Goal: Transaction & Acquisition: Purchase product/service

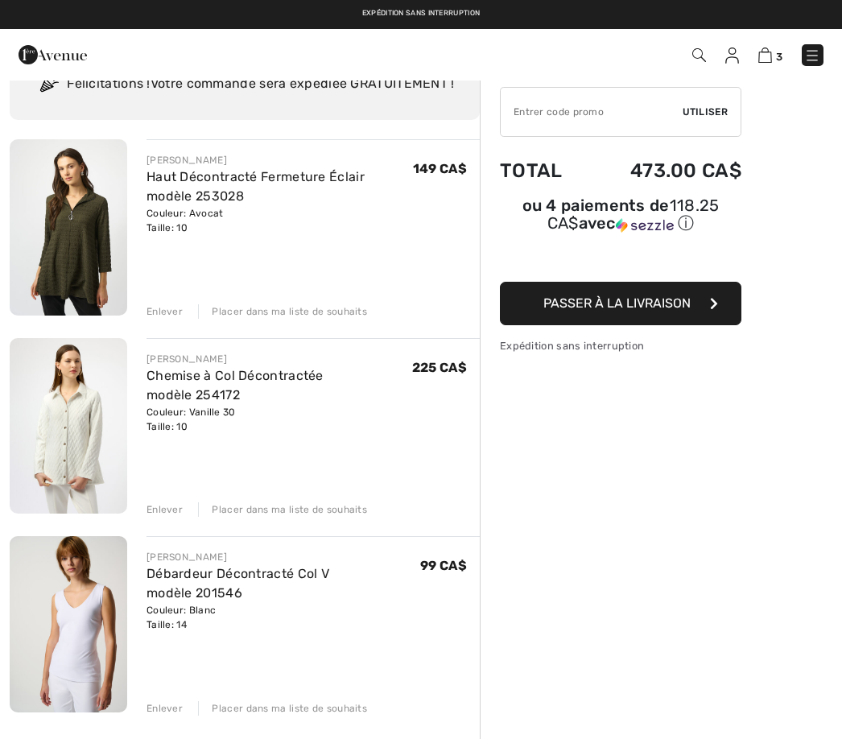
scroll to position [70, 0]
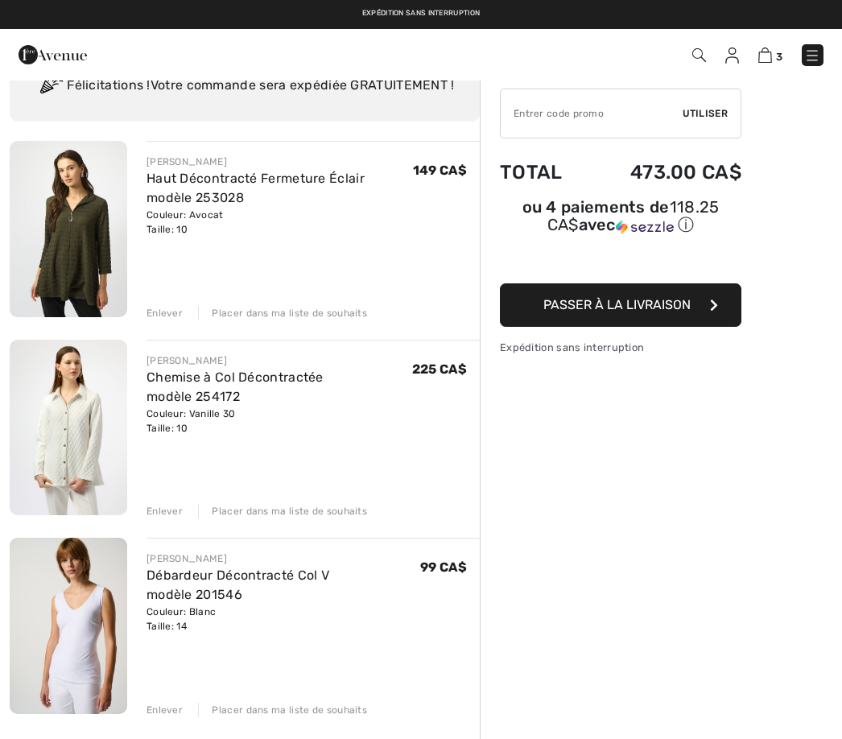
click at [670, 312] on span "Passer à la livraison" at bounding box center [617, 304] width 147 height 15
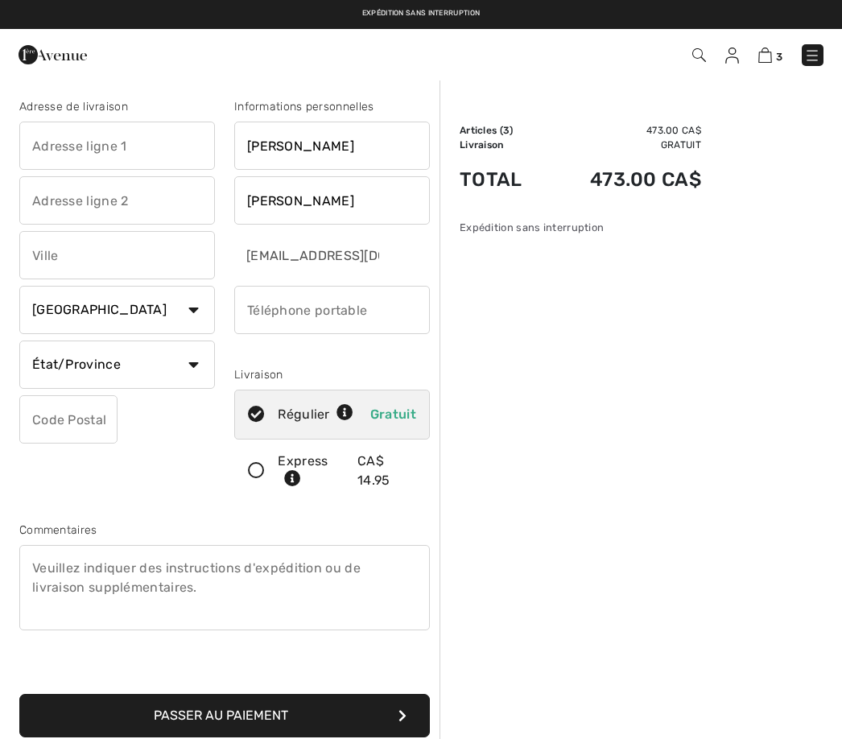
checkbox input "true"
click at [81, 151] on input "text" at bounding box center [117, 146] width 196 height 48
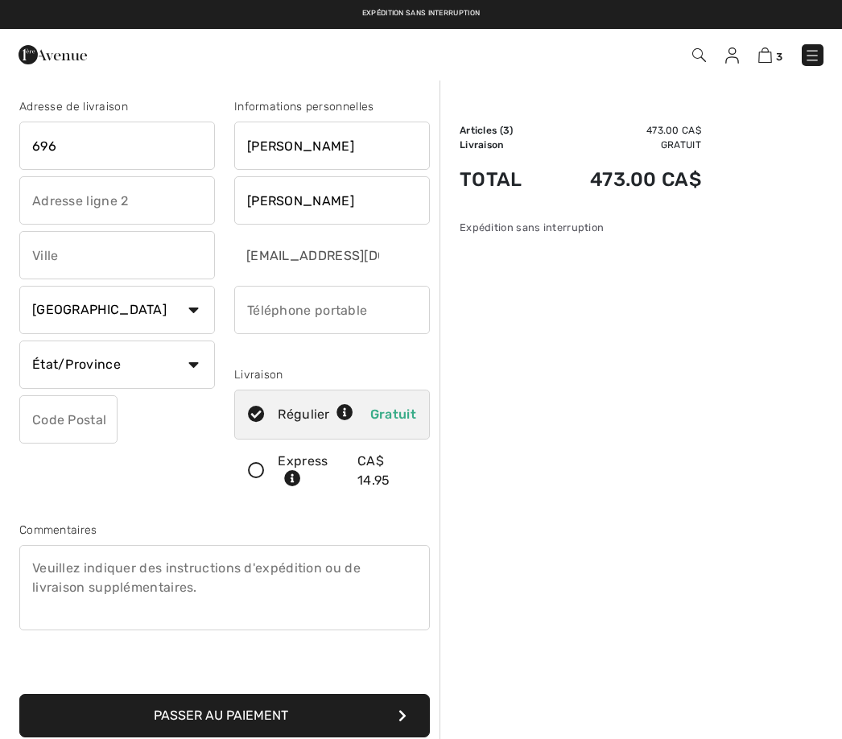
click at [97, 201] on input "text" at bounding box center [117, 200] width 196 height 48
click at [95, 150] on input "696" at bounding box center [117, 146] width 196 height 48
click at [64, 207] on input "text" at bounding box center [117, 200] width 196 height 48
type input "696 rue Charbonneau"
click at [89, 265] on input "text" at bounding box center [117, 255] width 196 height 48
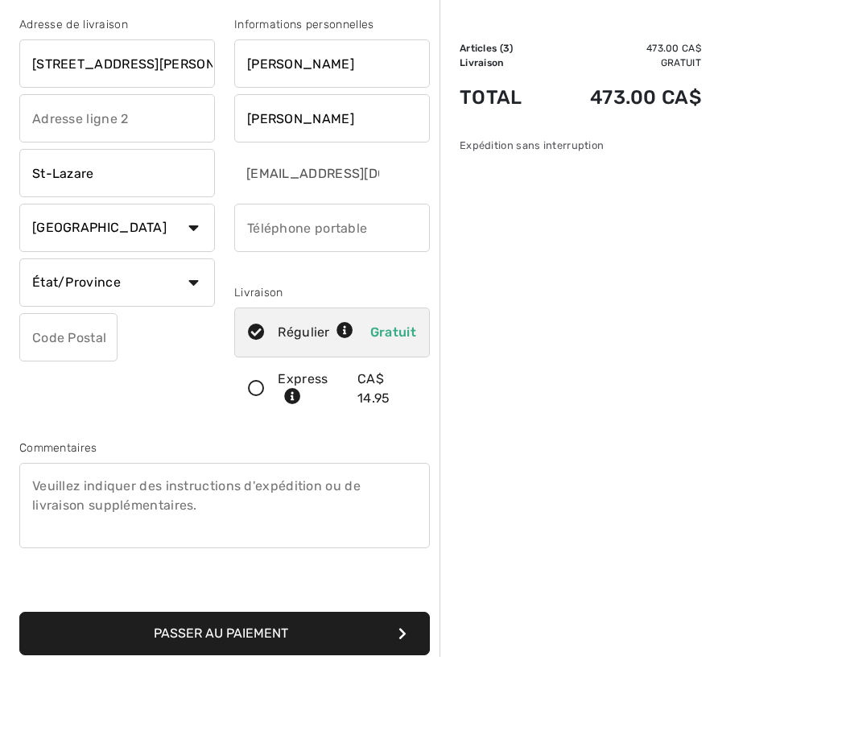
type input "St-Lazare"
click at [201, 341] on select "État/Province Alberta Colombie-Britannique Ile-du-Prince-Edward Manitoba Nouvea…" at bounding box center [117, 365] width 196 height 48
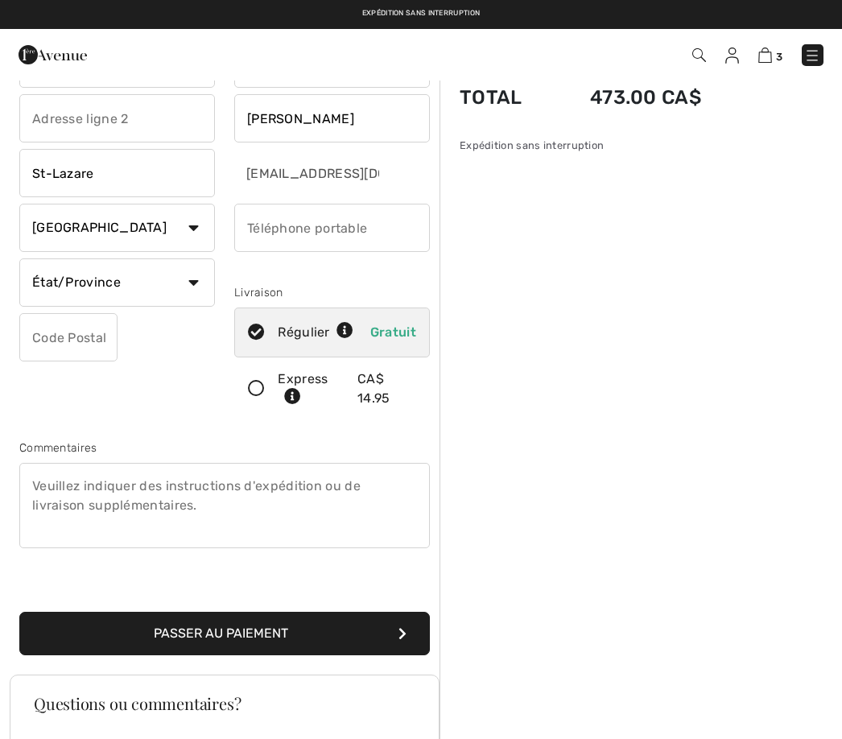
select select "QC"
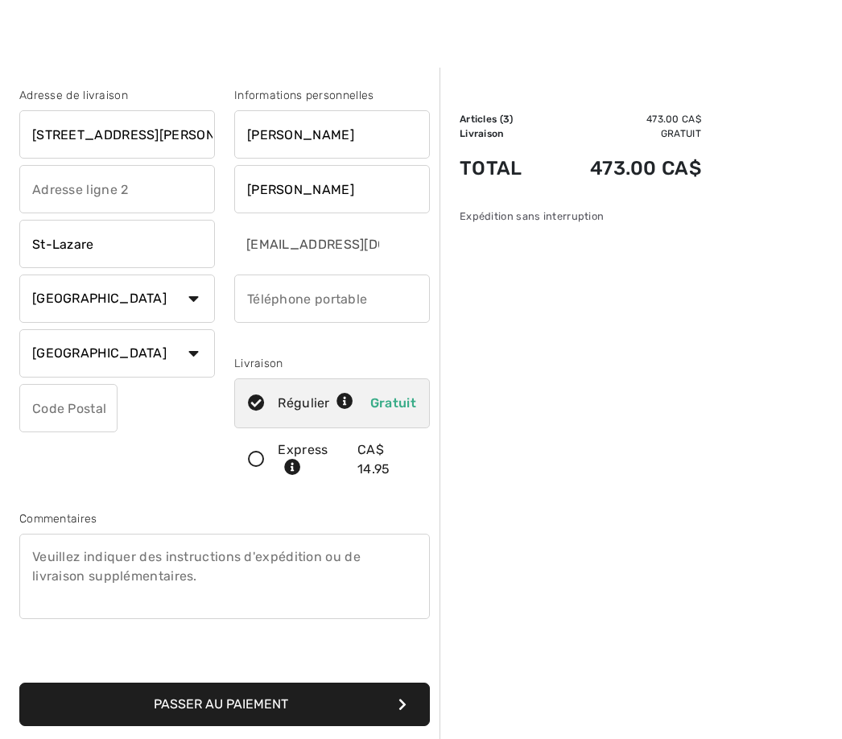
scroll to position [12, 0]
click at [276, 301] on input "phone" at bounding box center [332, 298] width 196 height 48
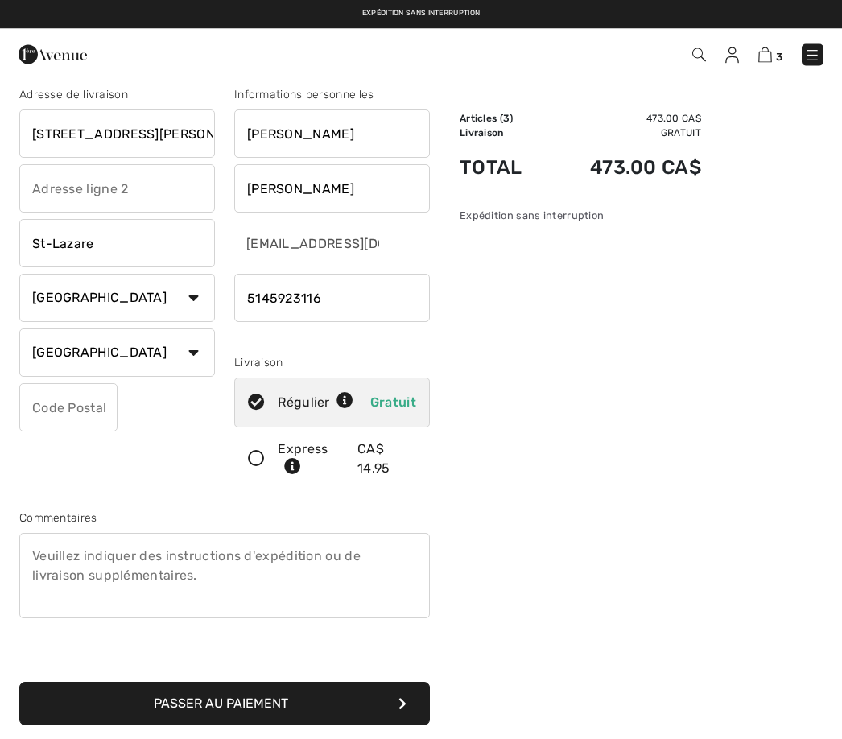
scroll to position [8, 0]
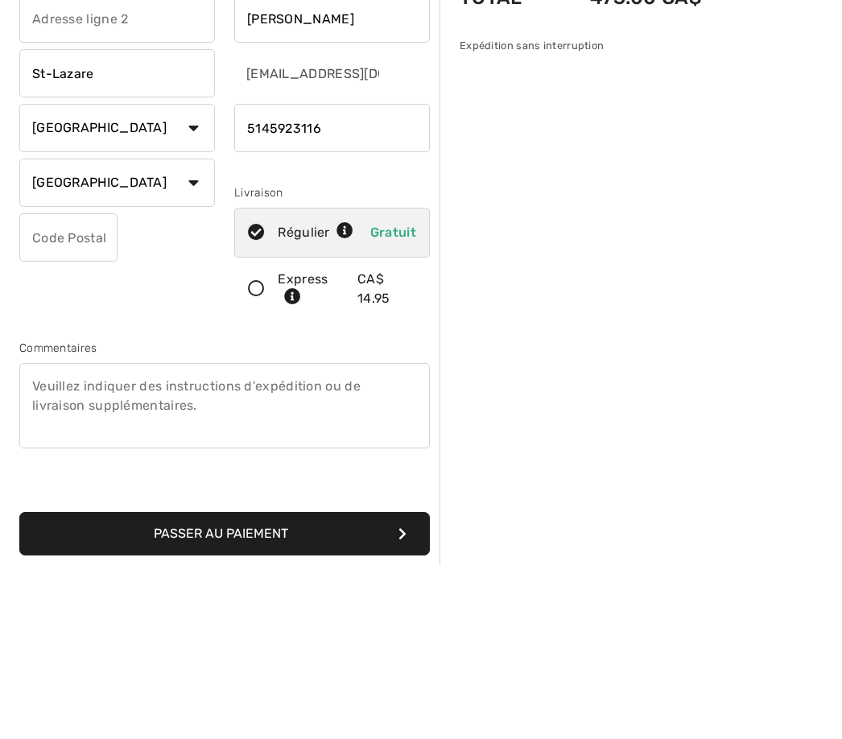
type input "5145923116"
click at [68, 387] on input "text" at bounding box center [68, 411] width 98 height 48
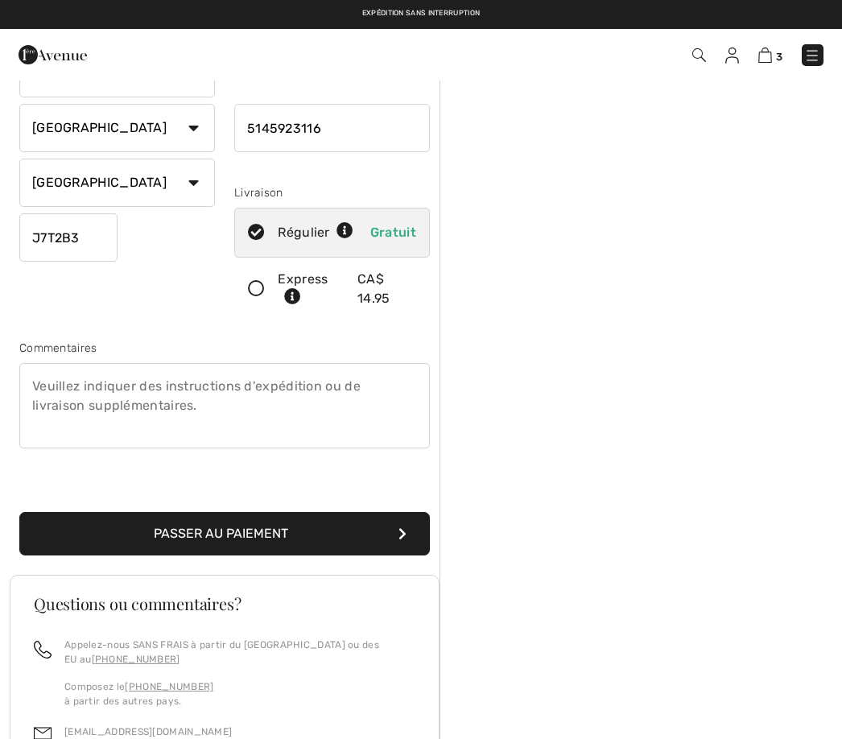
scroll to position [207, 0]
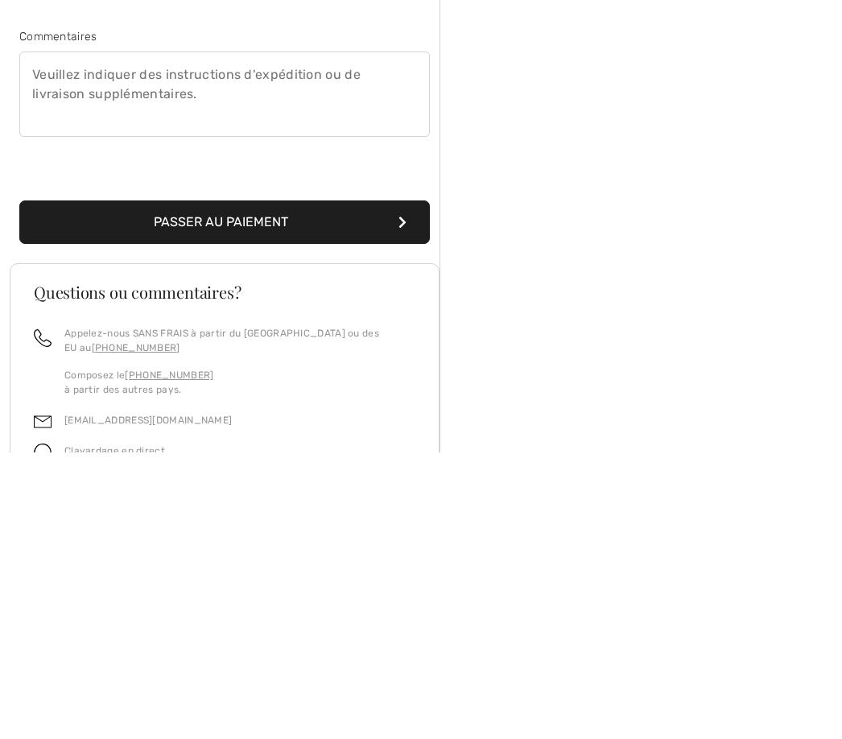
click at [249, 487] on button "Passer au paiement" at bounding box center [224, 508] width 411 height 43
type input "J7T2B3"
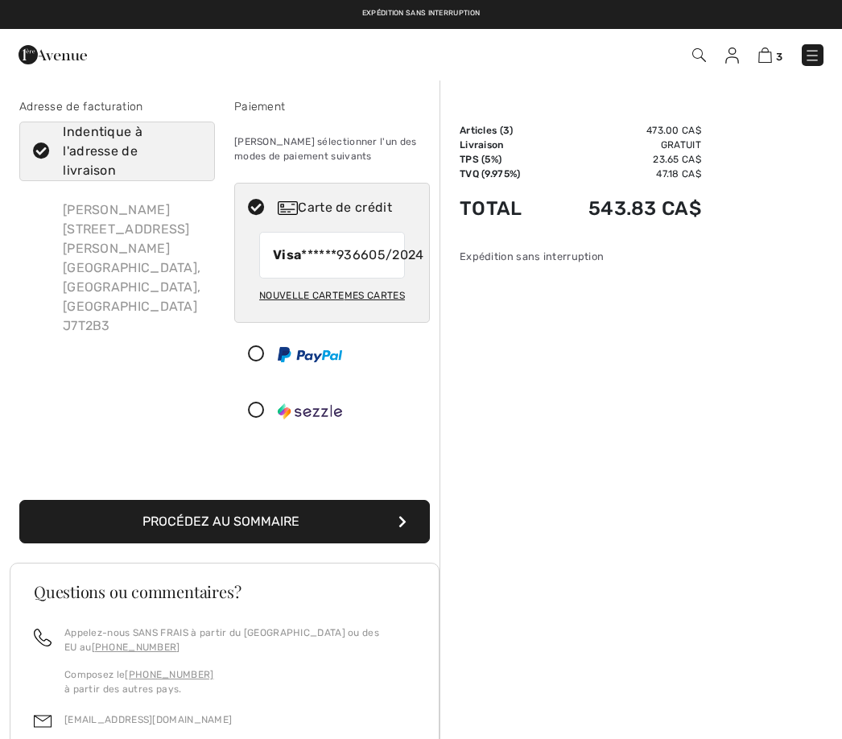
click at [397, 309] on div "Mes cartes" at bounding box center [375, 295] width 60 height 27
radio input "true"
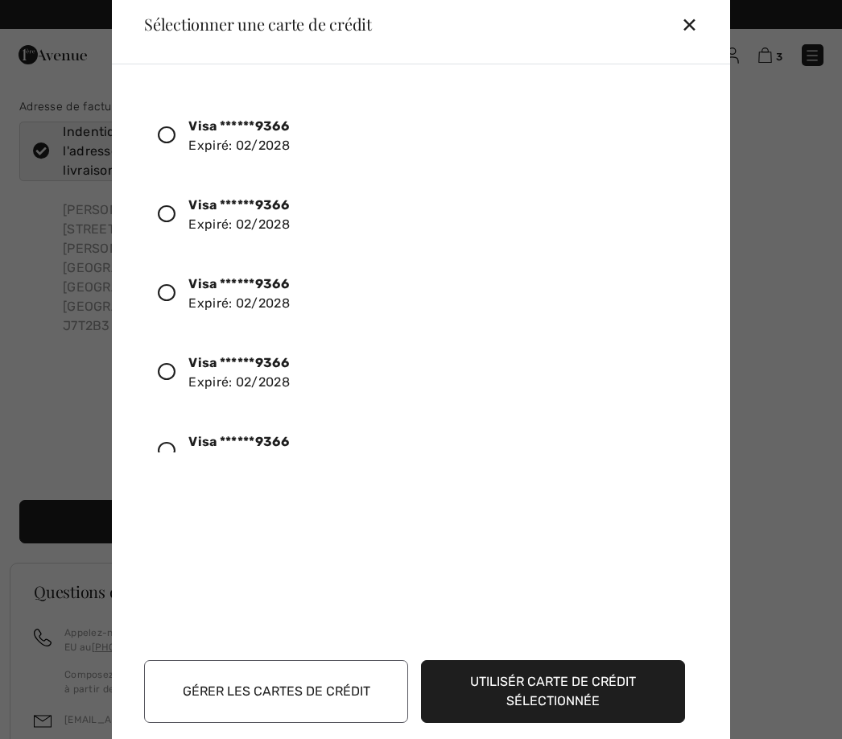
click at [176, 133] on div at bounding box center [173, 135] width 31 height 27
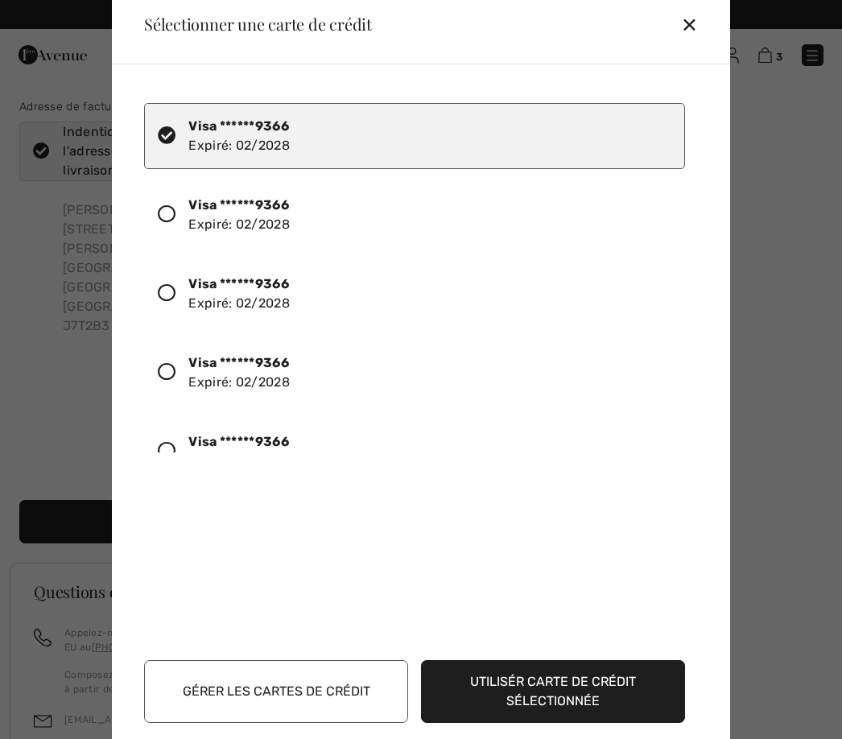
click at [573, 690] on button "Utilisér carte de crédit sélectionnée" at bounding box center [553, 691] width 264 height 63
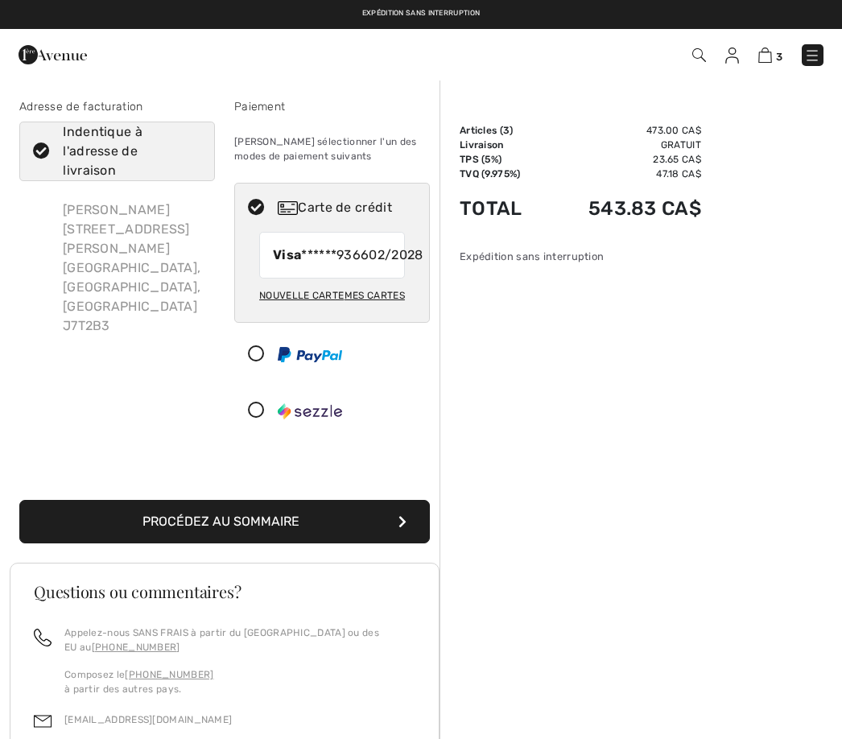
click at [276, 544] on button "Procédez au sommaire" at bounding box center [224, 521] width 411 height 43
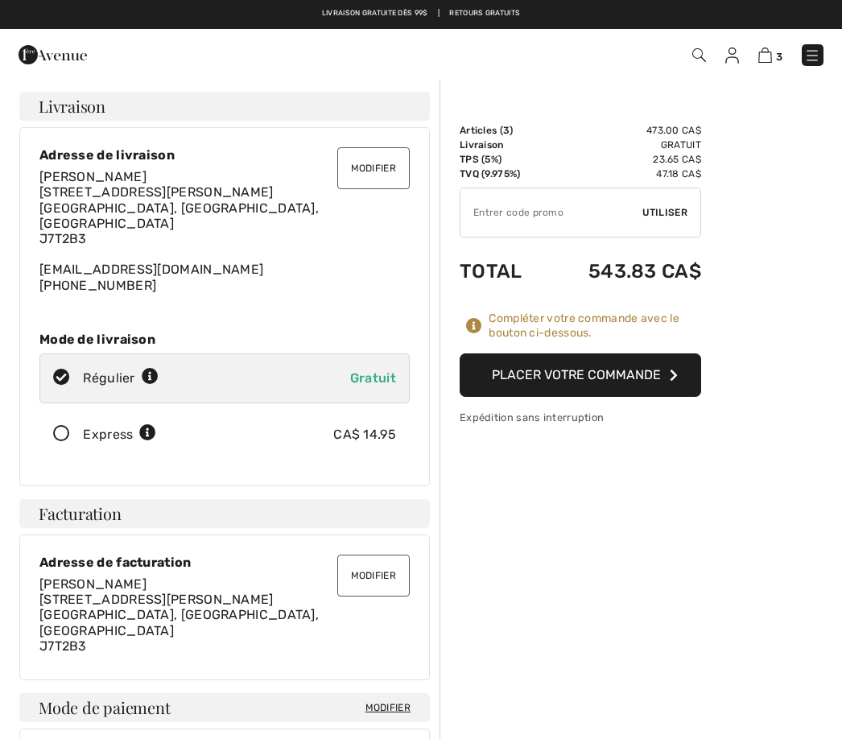
click at [583, 371] on button "Placer votre commande" at bounding box center [581, 375] width 242 height 43
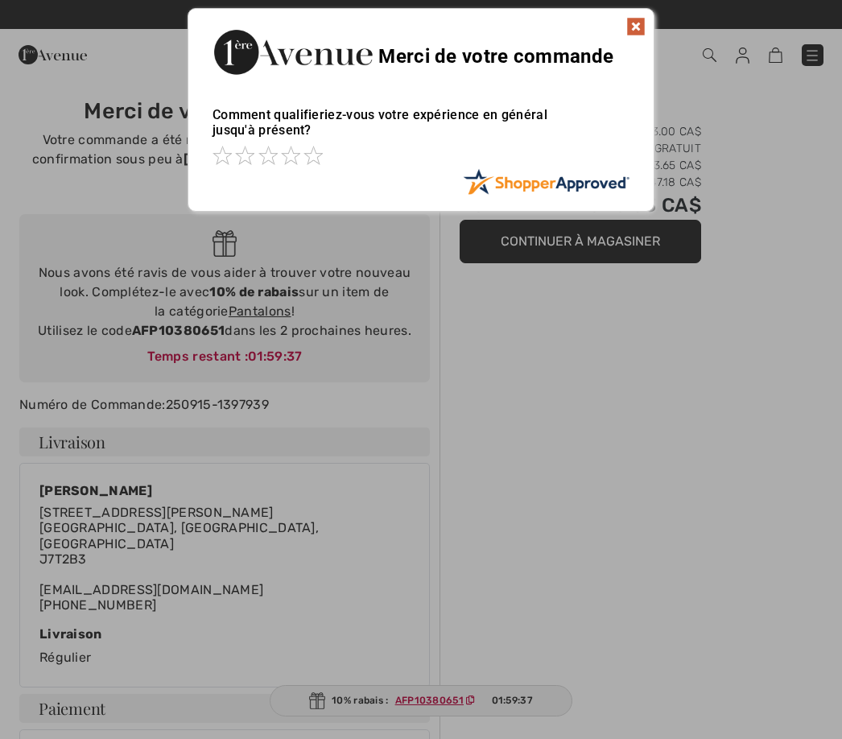
click at [639, 22] on img at bounding box center [636, 26] width 19 height 19
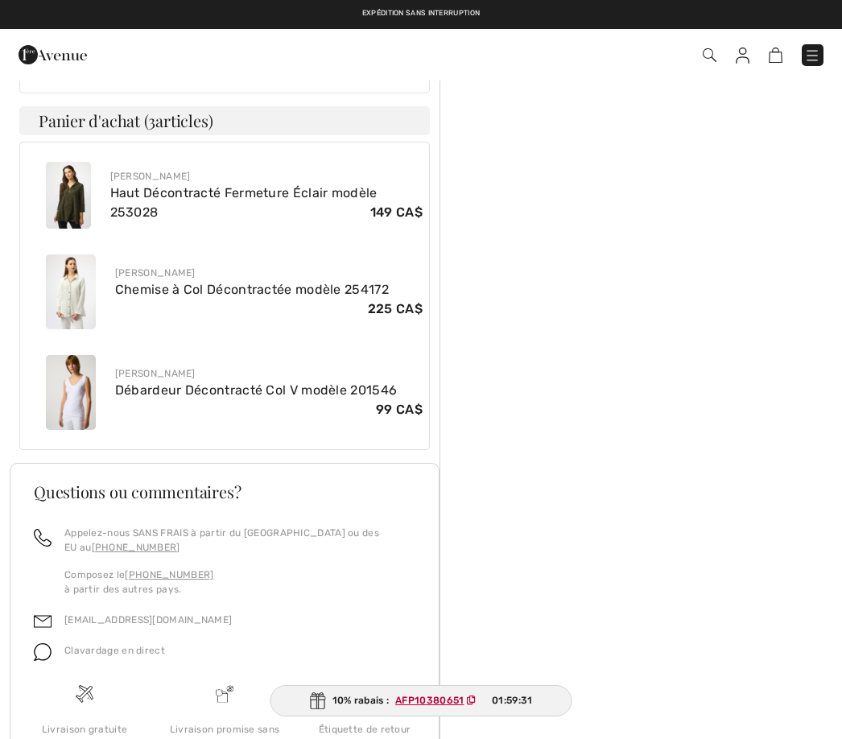
scroll to position [842, 0]
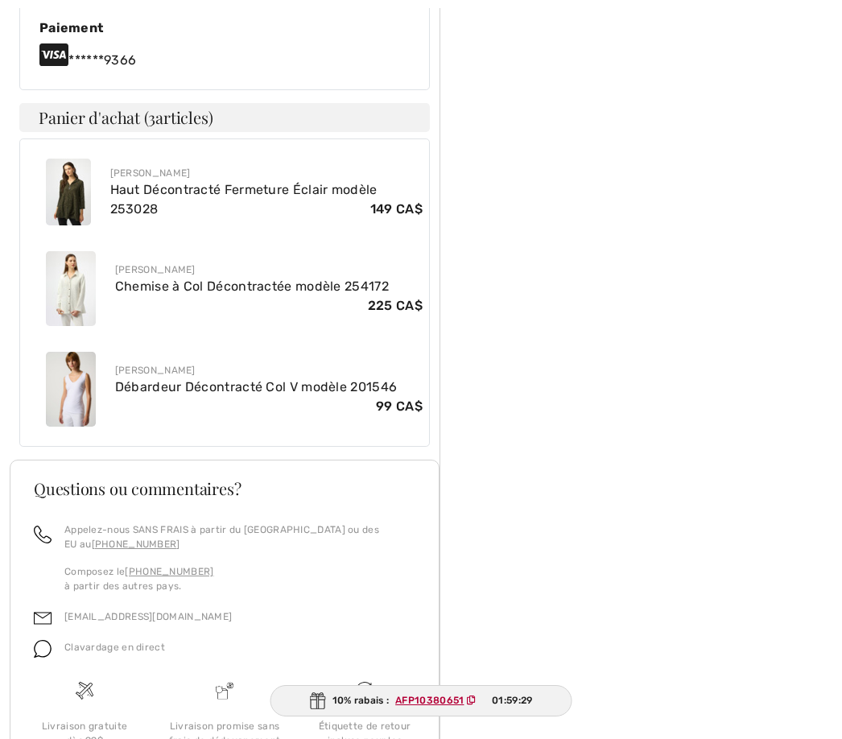
click at [712, 738] on div "Sommaire Articles ( 3 ) 473.00 CA$ Livraison Gratuit TPS (5%) 23.65 CA$ TVQ (9.…" at bounding box center [641, 76] width 403 height 1678
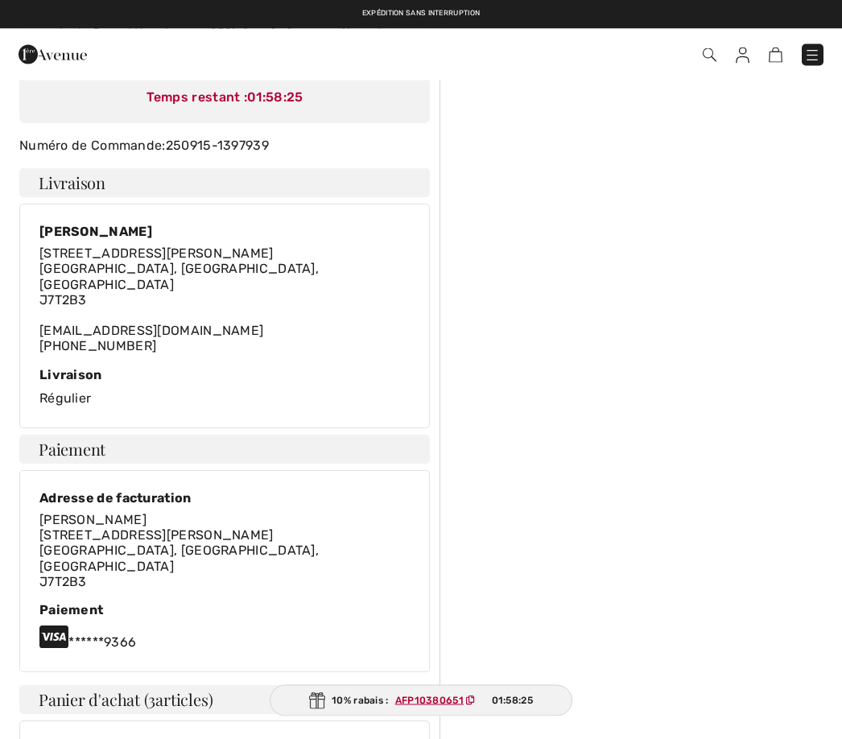
scroll to position [0, 0]
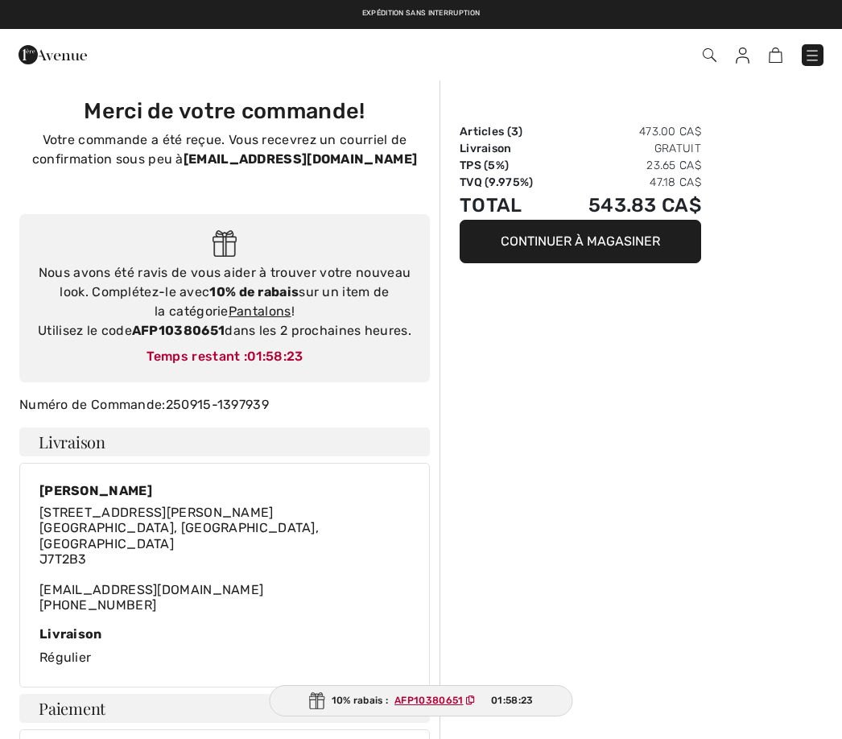
click at [42, 40] on img at bounding box center [53, 55] width 68 height 32
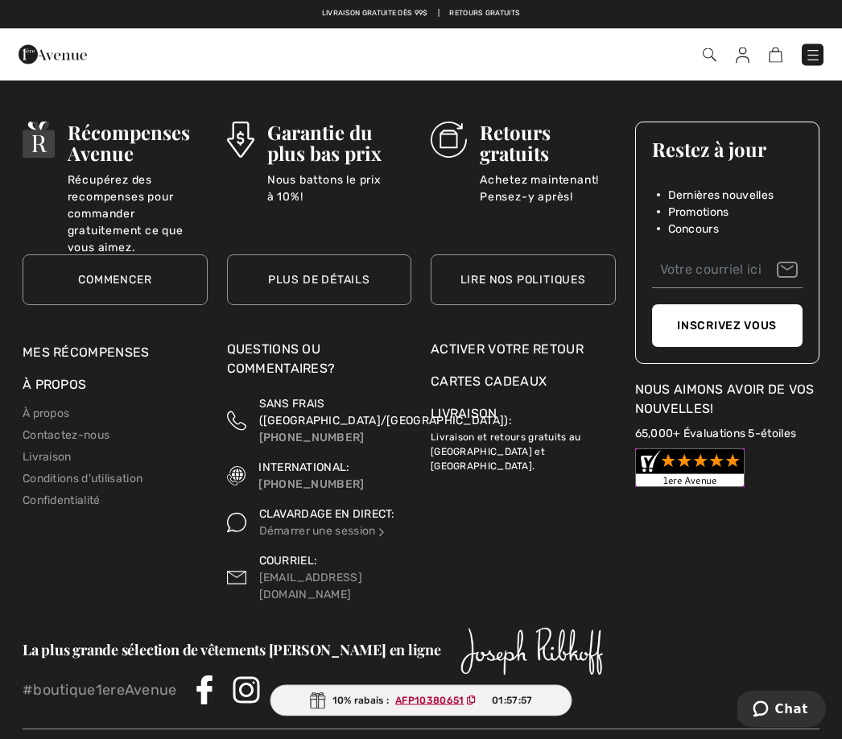
scroll to position [5713, 0]
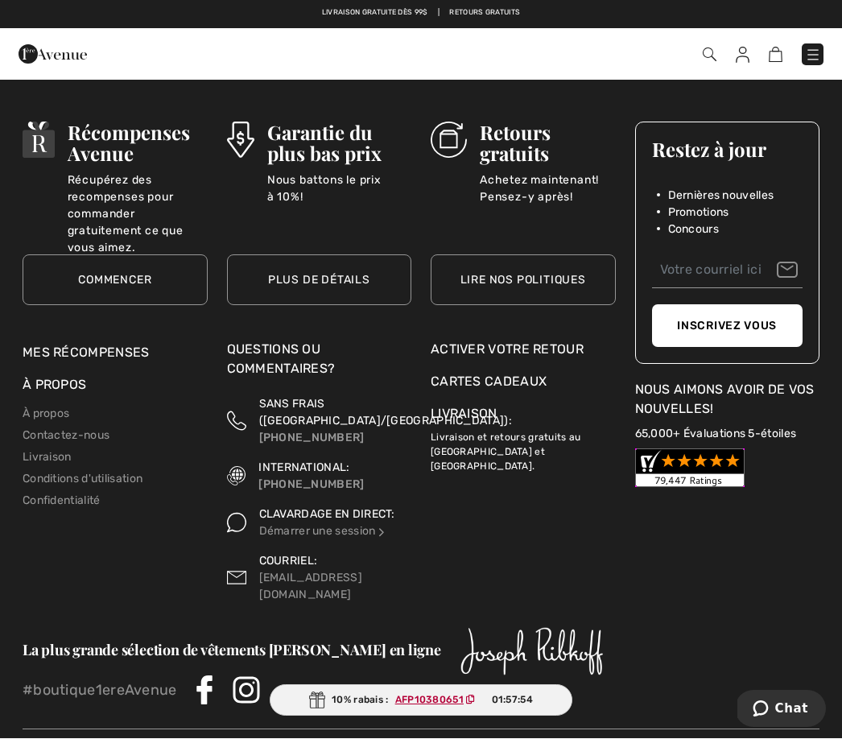
click at [517, 341] on div "Activer votre retour" at bounding box center [523, 350] width 185 height 19
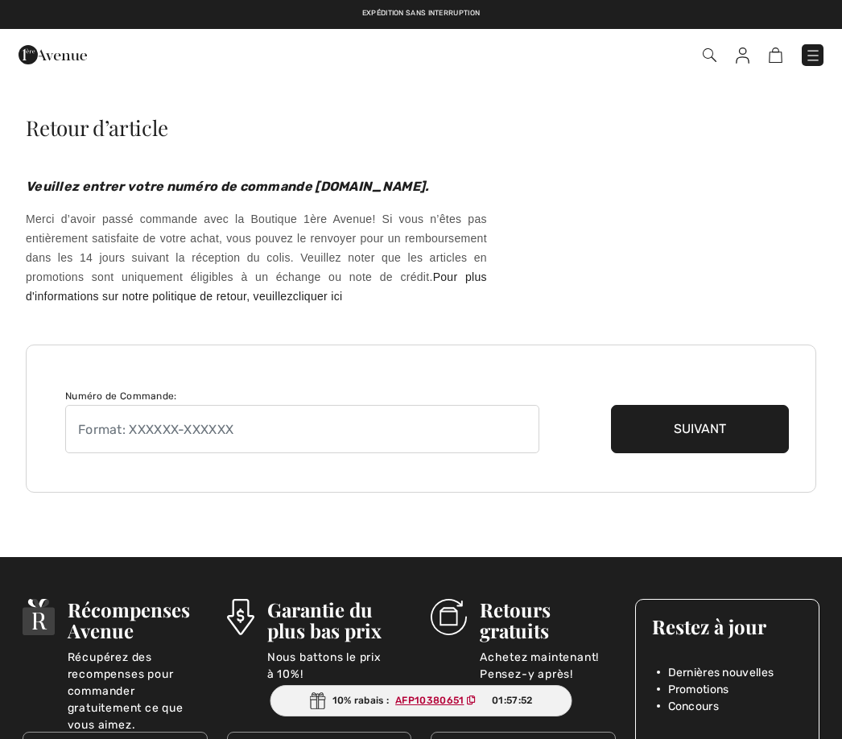
checkbox input "true"
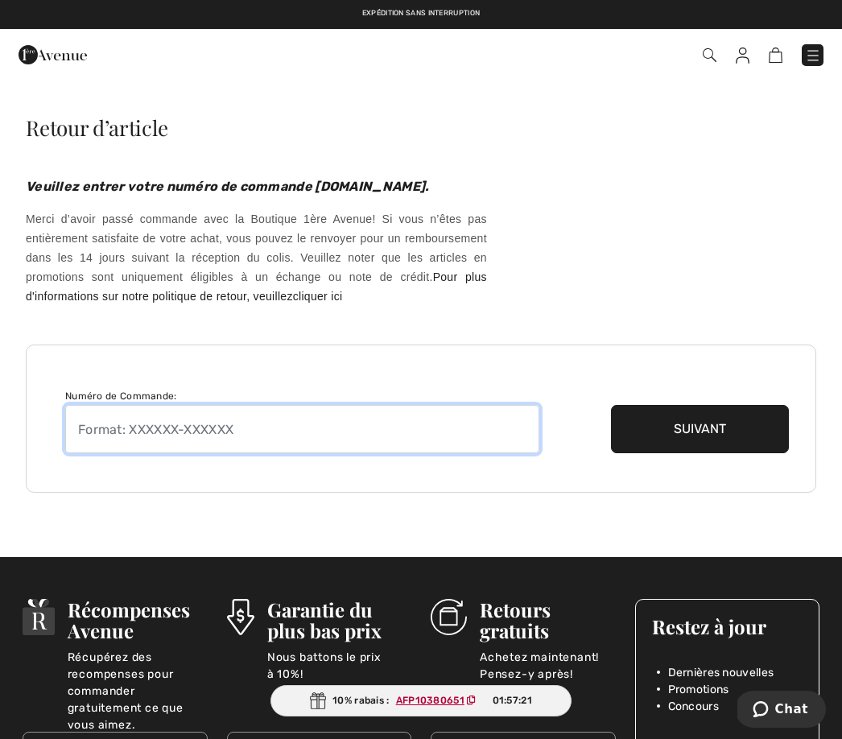
click at [128, 450] on input "text" at bounding box center [302, 429] width 474 height 48
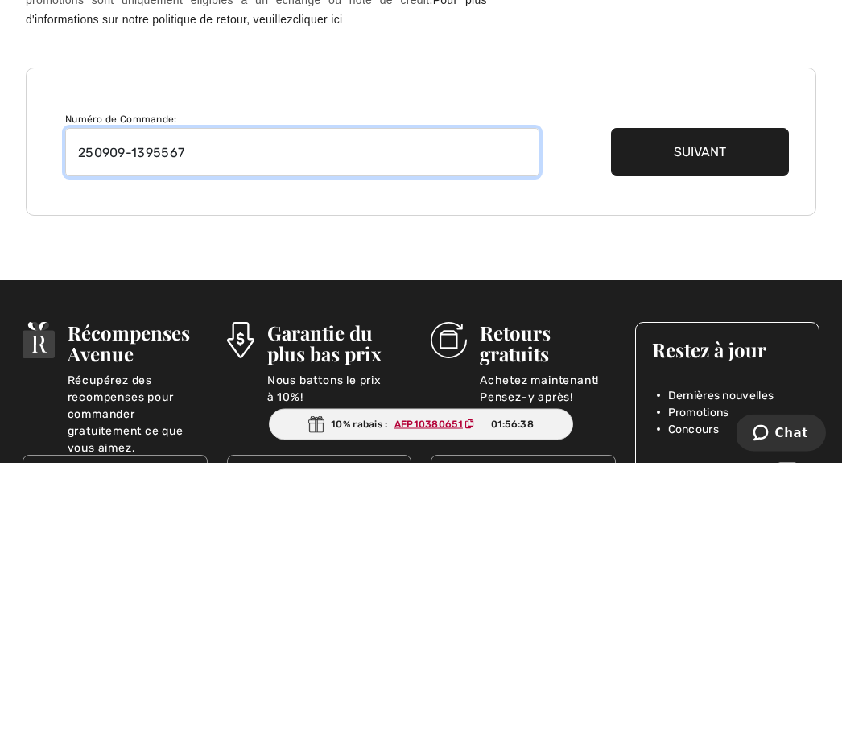
type input "250909-1395567"
click at [718, 405] on button "Suivant" at bounding box center [700, 429] width 178 height 48
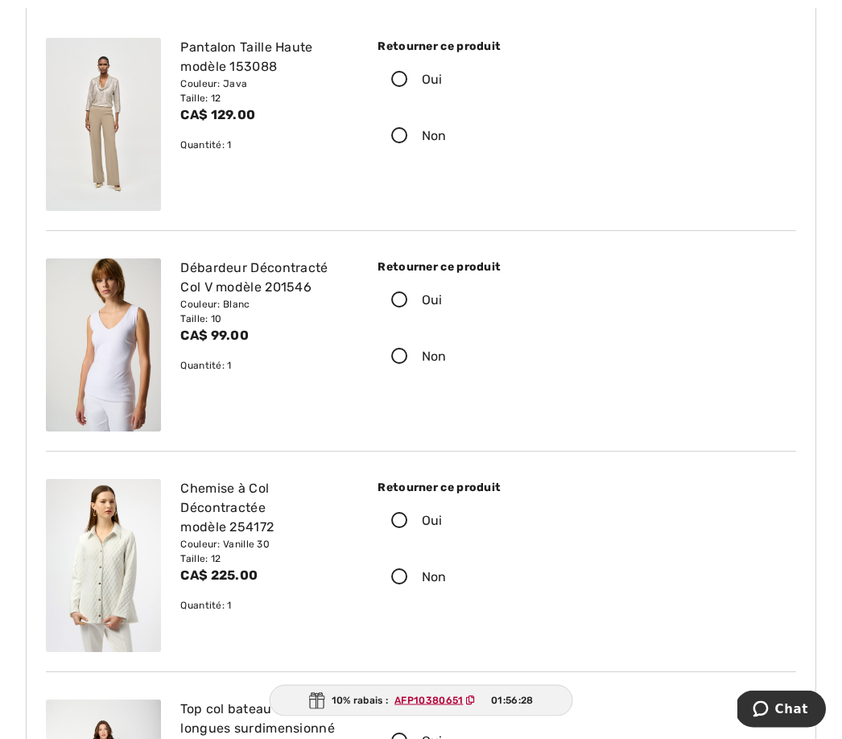
scroll to position [196, 0]
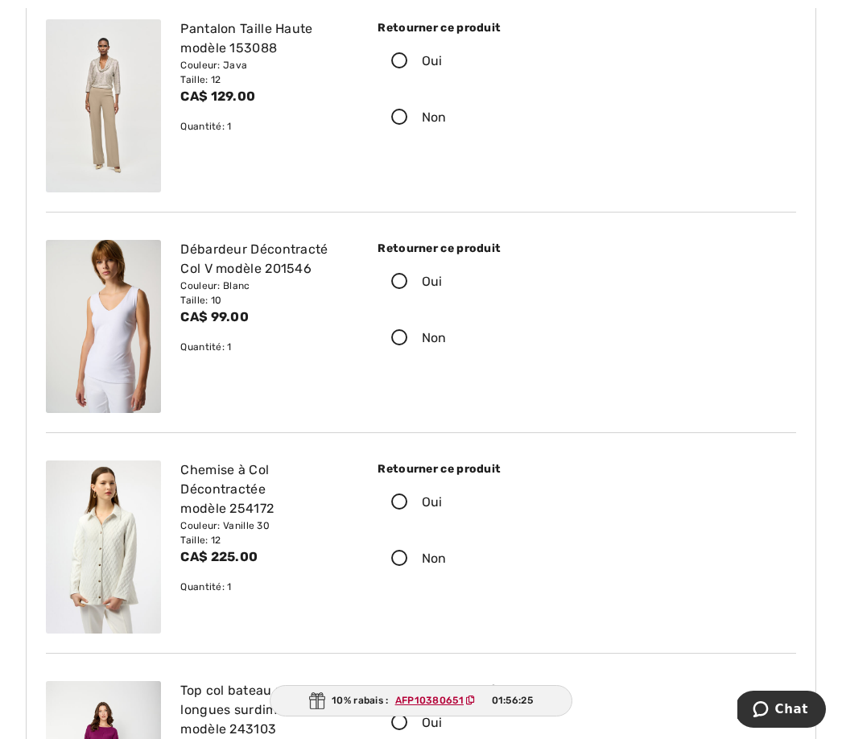
click at [412, 280] on icon at bounding box center [400, 282] width 43 height 17
click at [443, 280] on input "Oui" at bounding box center [448, 282] width 10 height 48
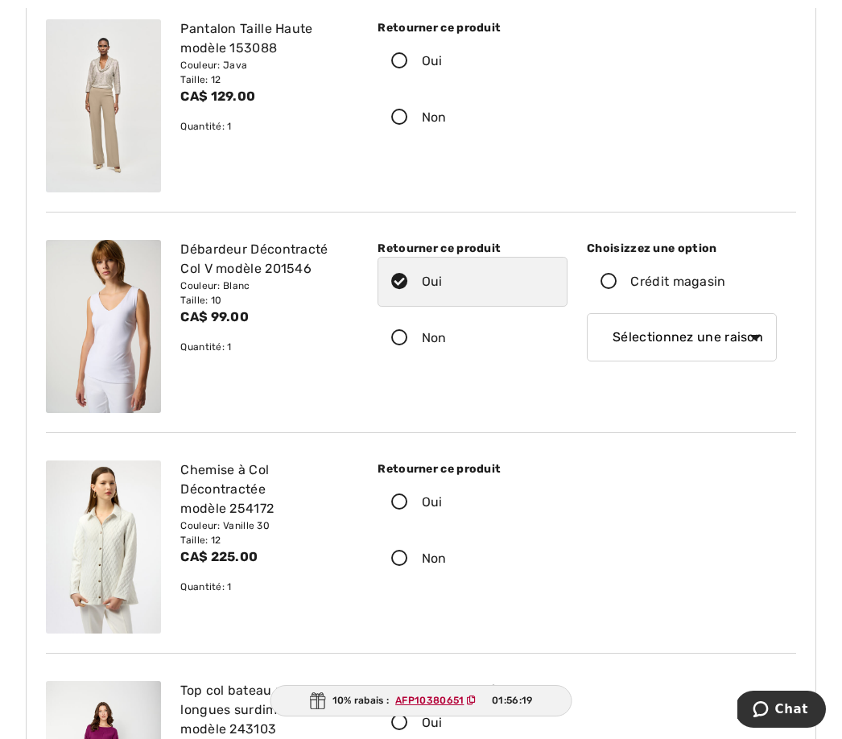
click at [618, 275] on icon at bounding box center [609, 282] width 43 height 17
click at [726, 275] on input "Crédit magasin" at bounding box center [731, 282] width 10 height 48
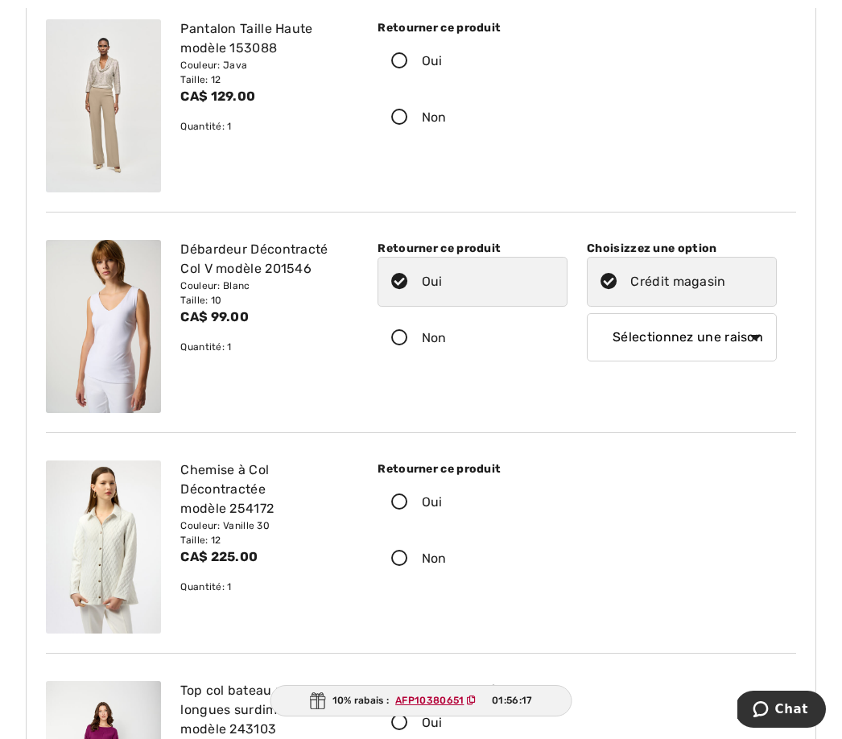
click at [764, 342] on select "Sélectionnez une raison Mauvaise taille/article reçu Ma commande est arrivée tr…" at bounding box center [682, 337] width 190 height 48
select select "6"
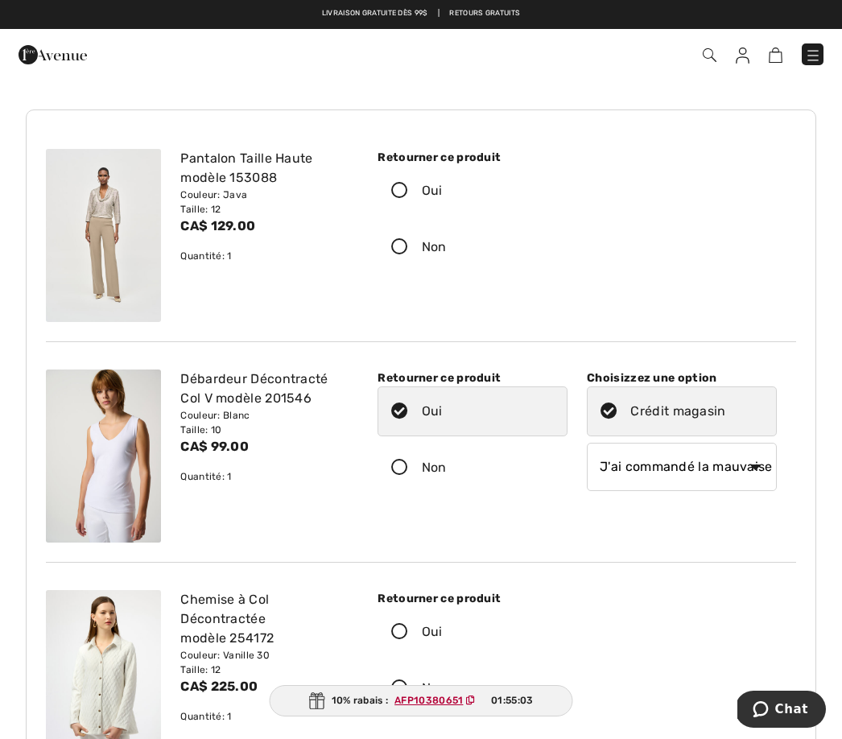
scroll to position [0, 0]
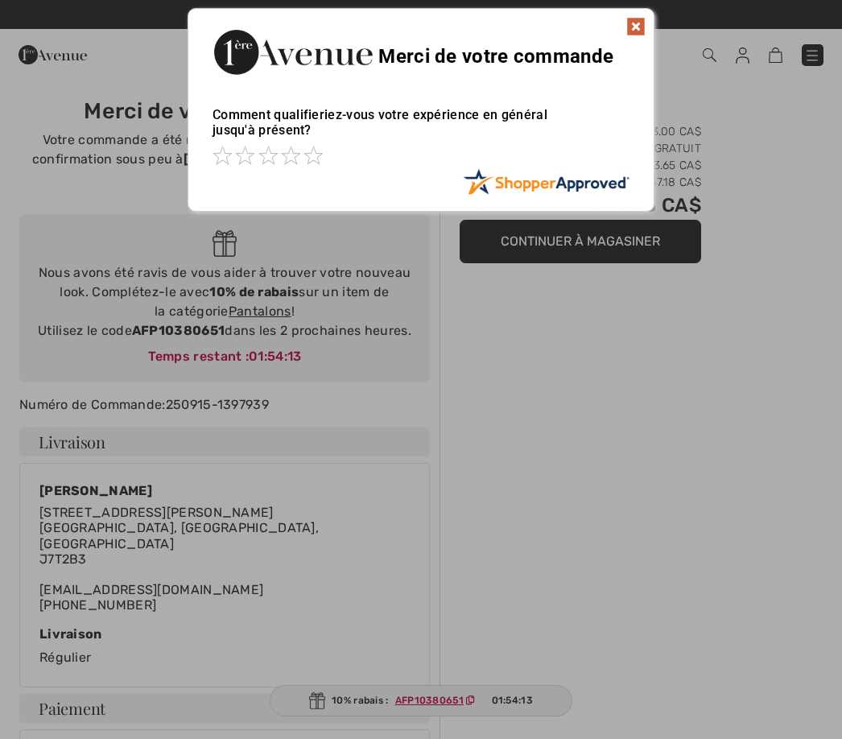
click at [631, 21] on img at bounding box center [636, 26] width 19 height 19
